Goal: Transaction & Acquisition: Register for event/course

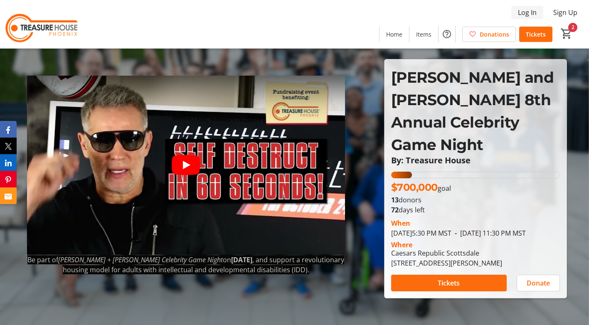
click at [528, 8] on span "Log In" at bounding box center [527, 12] width 19 height 10
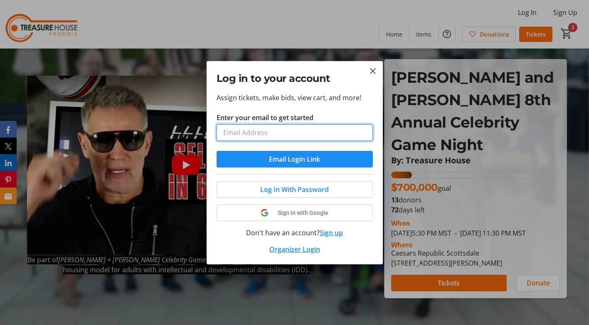
click at [319, 132] on input "Enter your email to get started" at bounding box center [294, 132] width 156 height 17
type input "peyton@treasurehouse.org"
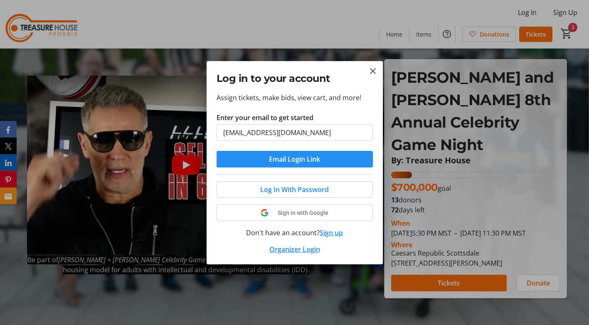
click at [295, 162] on span "Email Login Link" at bounding box center [294, 159] width 51 height 10
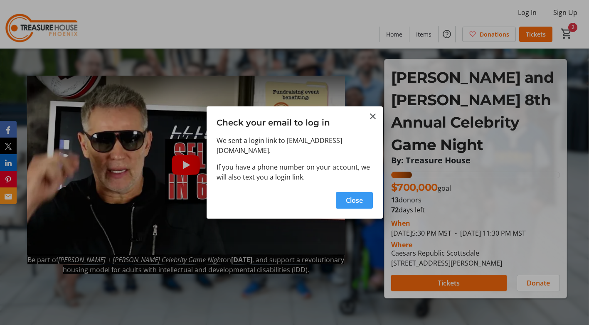
click at [347, 195] on span "Close" at bounding box center [354, 200] width 17 height 10
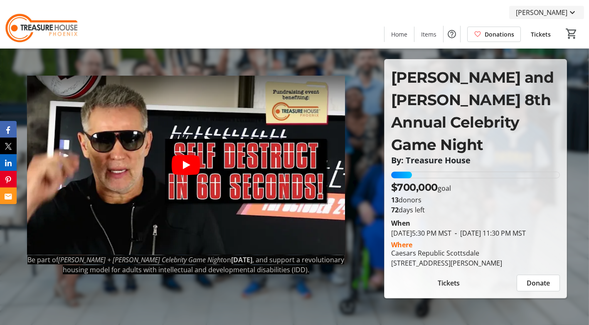
click at [539, 9] on span "Peyton Horton" at bounding box center [542, 12] width 52 height 10
